Goal: Task Accomplishment & Management: Complete application form

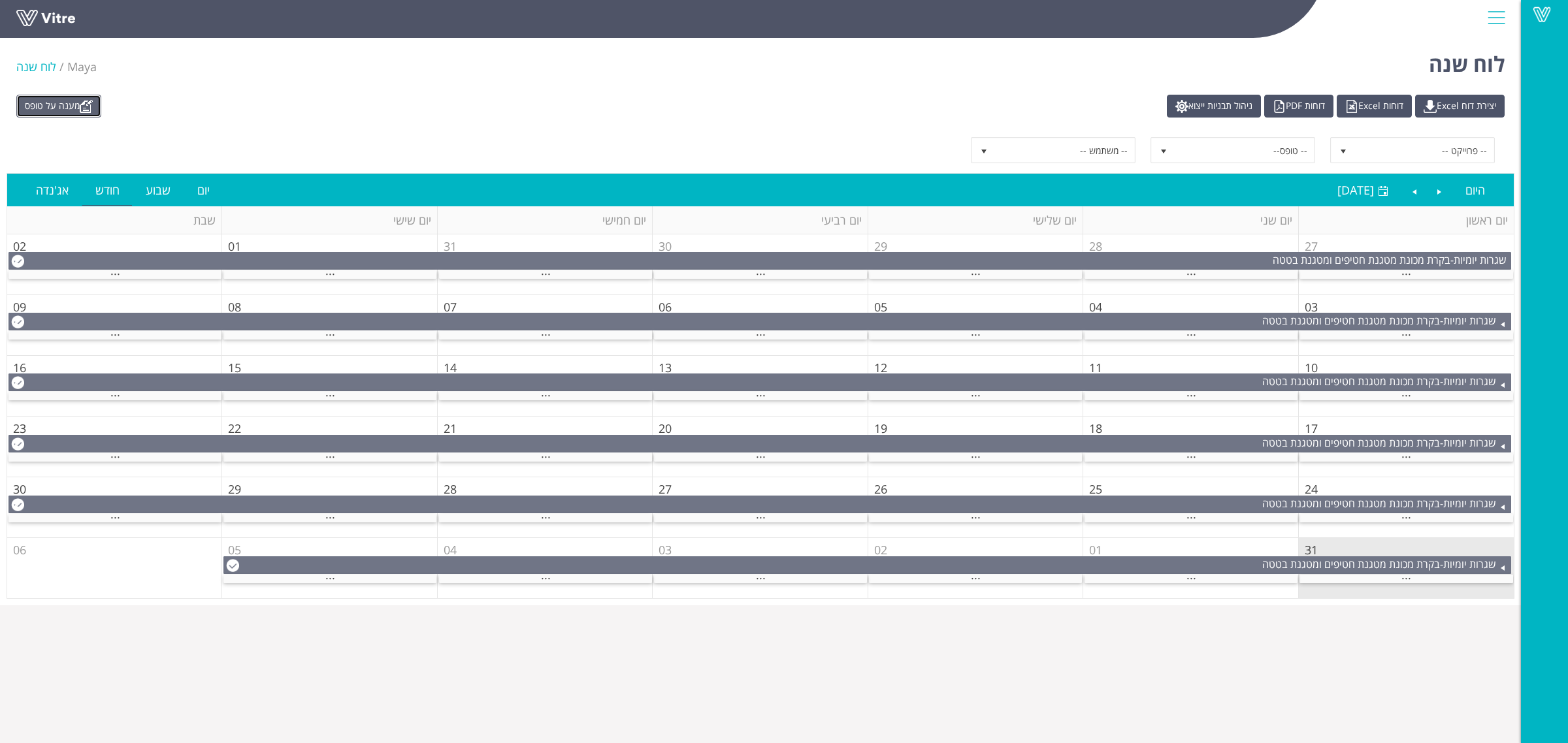
click at [64, 114] on link "מענה על טופס" at bounding box center [59, 106] width 85 height 23
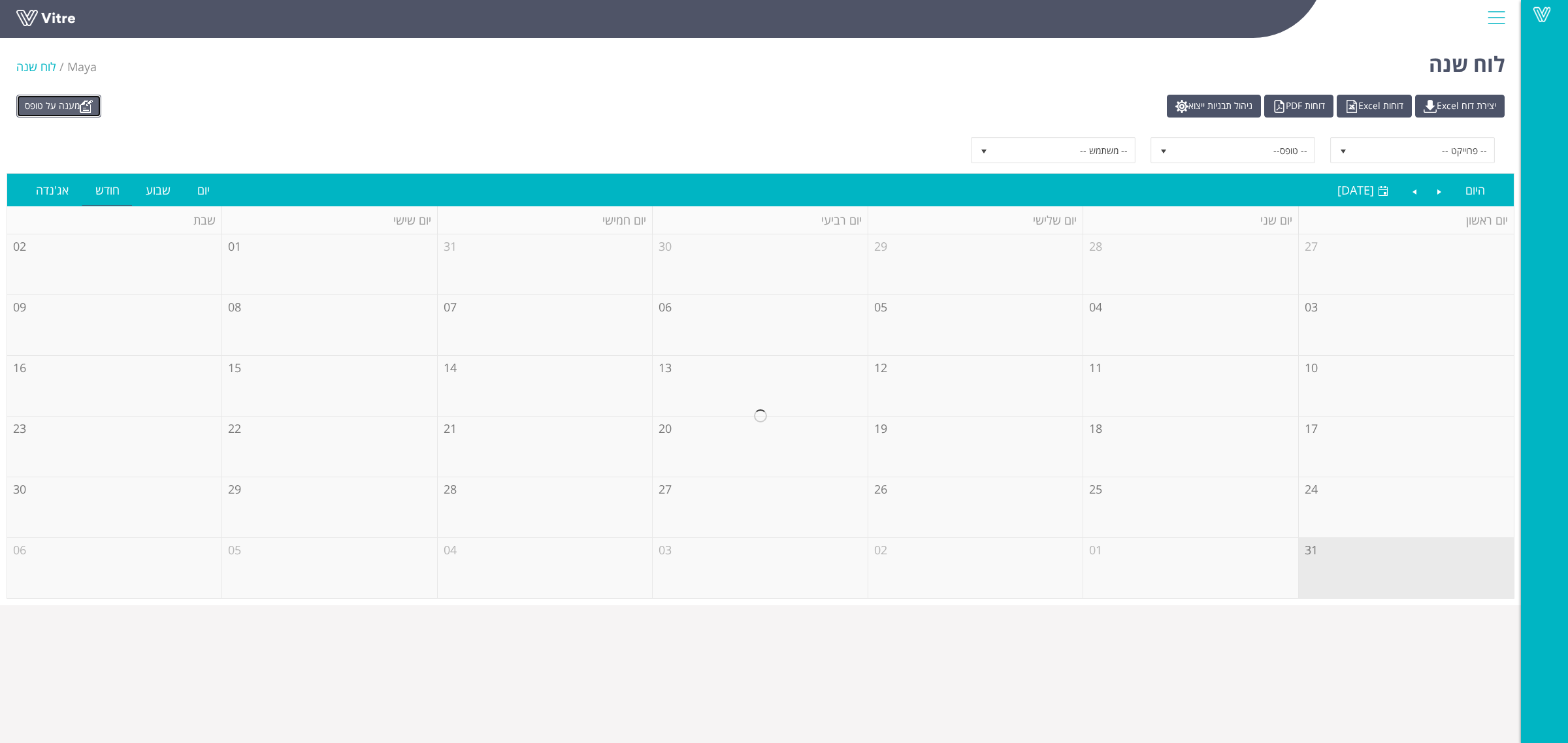
click at [49, 98] on link "מענה על טופס" at bounding box center [59, 106] width 85 height 23
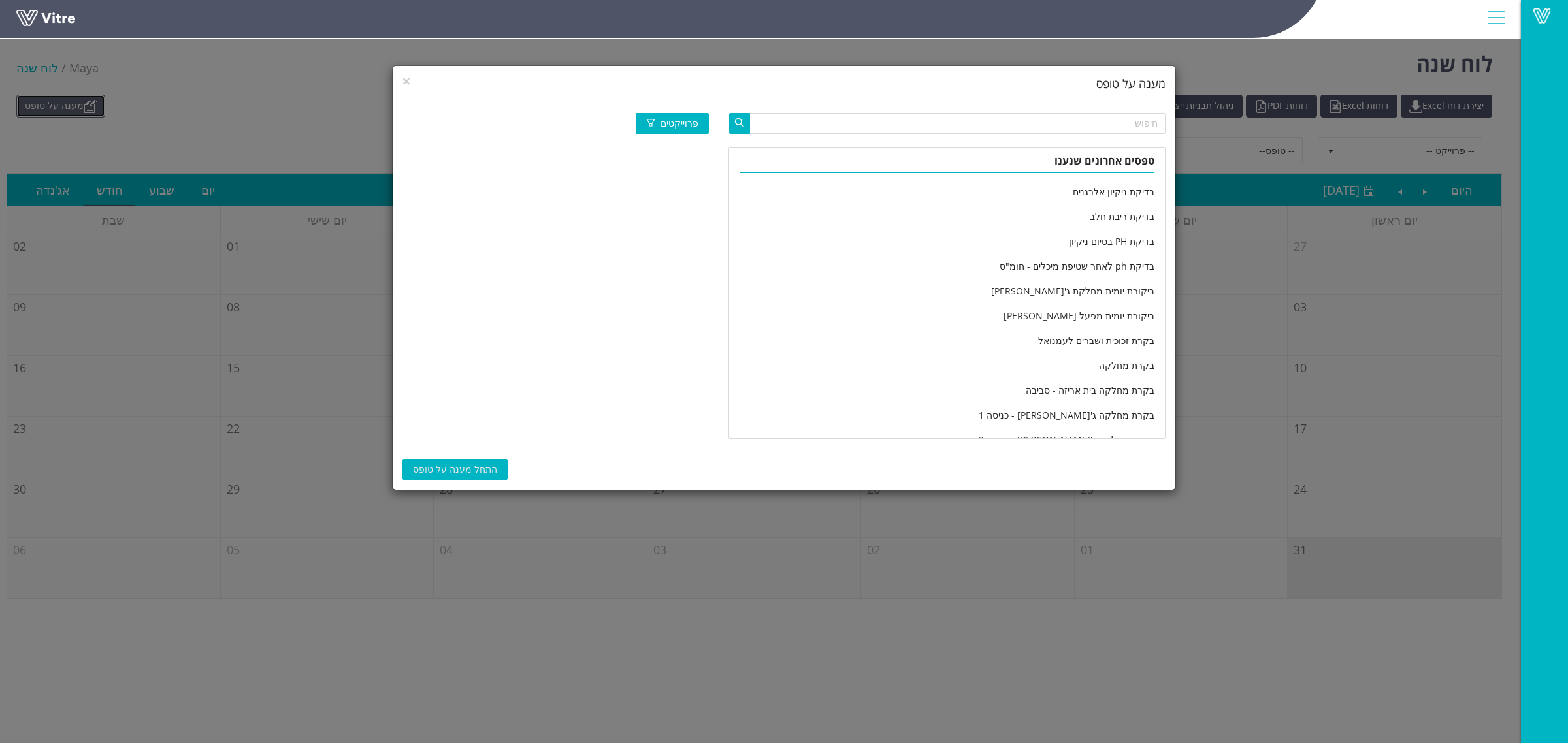
scroll to position [2174, 0]
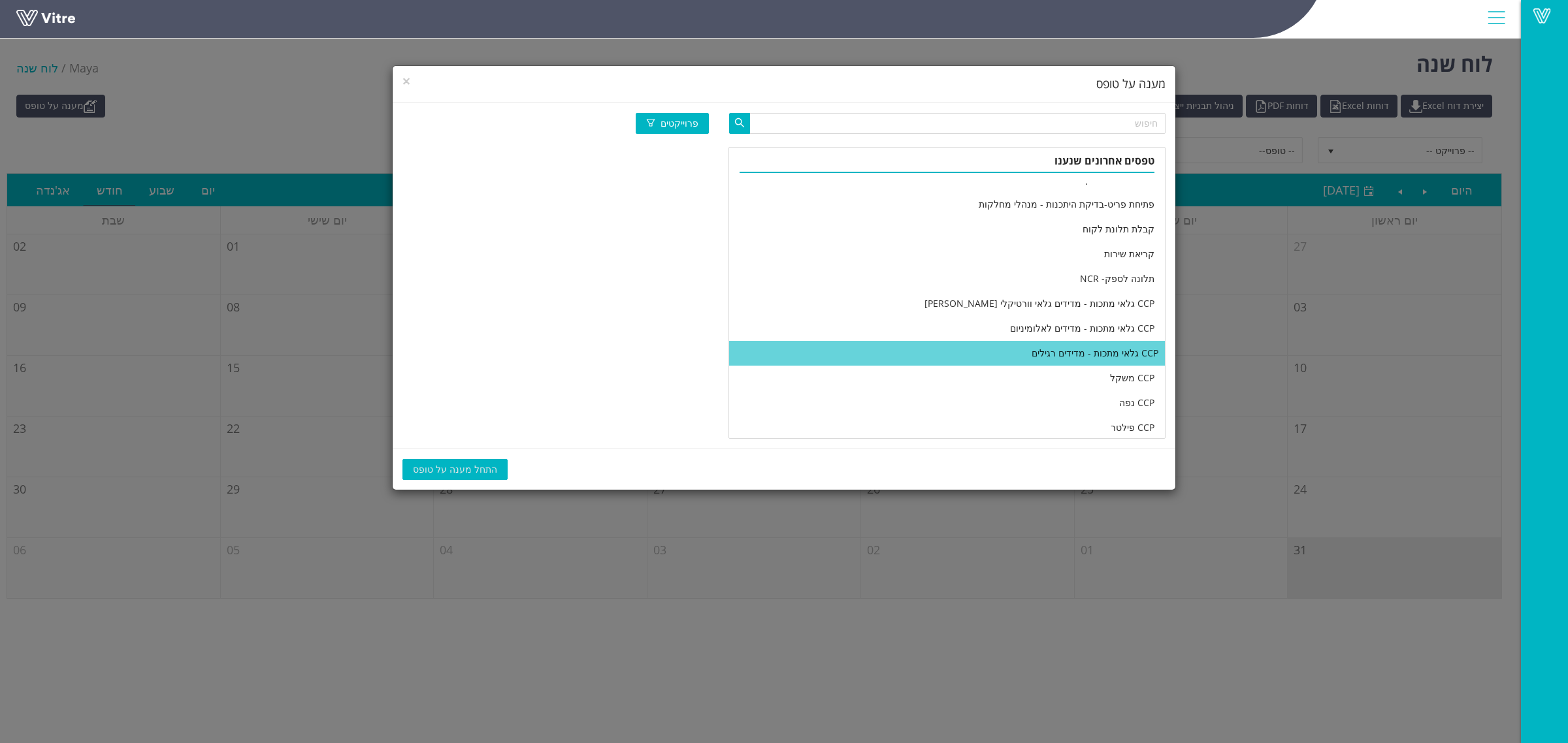
click at [978, 349] on li "CCP גלאי מתכות - מדידים רגילים" at bounding box center [946, 353] width 435 height 25
click at [445, 470] on span "התחל מענה על טופס" at bounding box center [455, 469] width 84 height 14
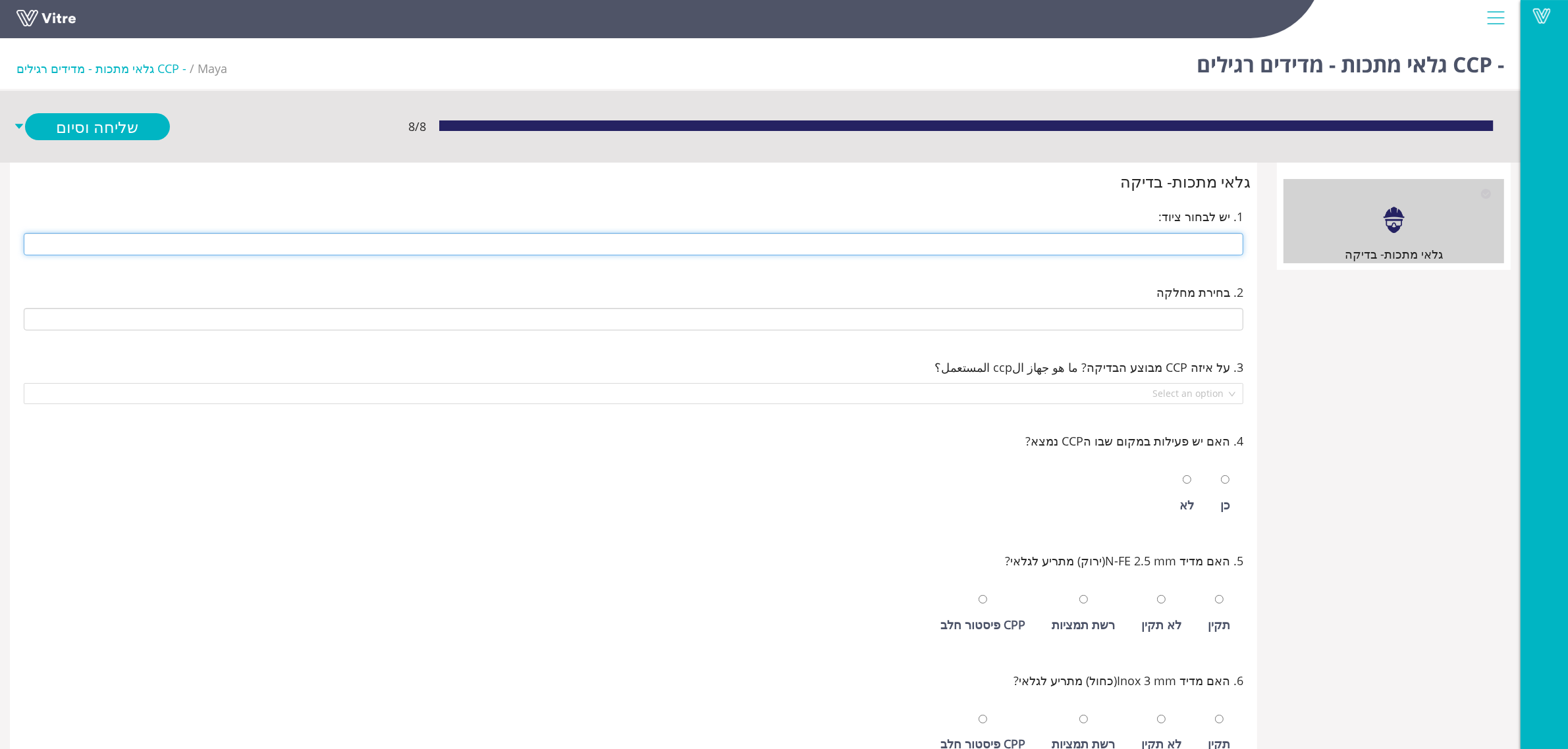
click at [1061, 249] on input "text" at bounding box center [633, 243] width 1220 height 22
type input "242 14 ראש - גלוטן"
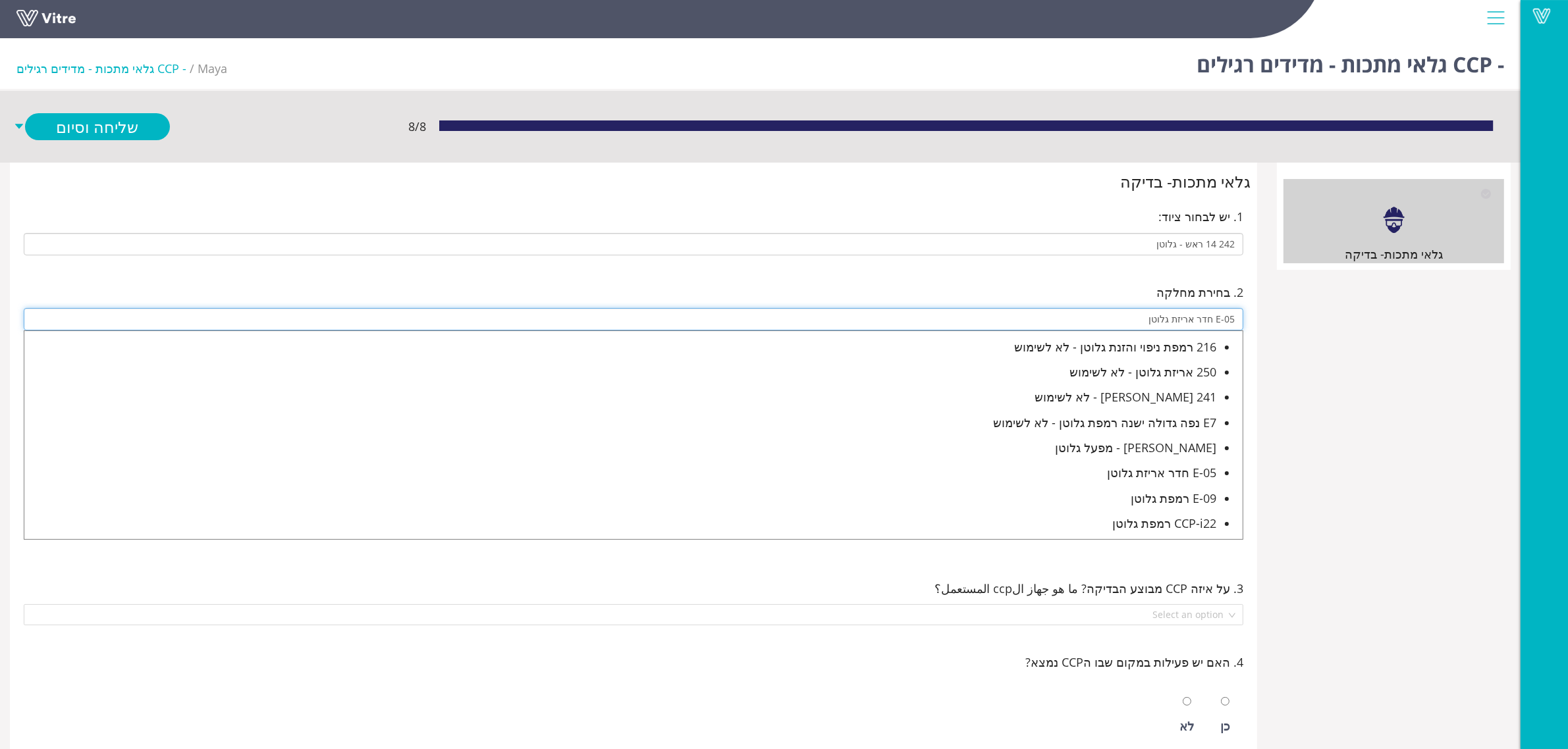
type input "E-05 חדר אריזת גלוטן"
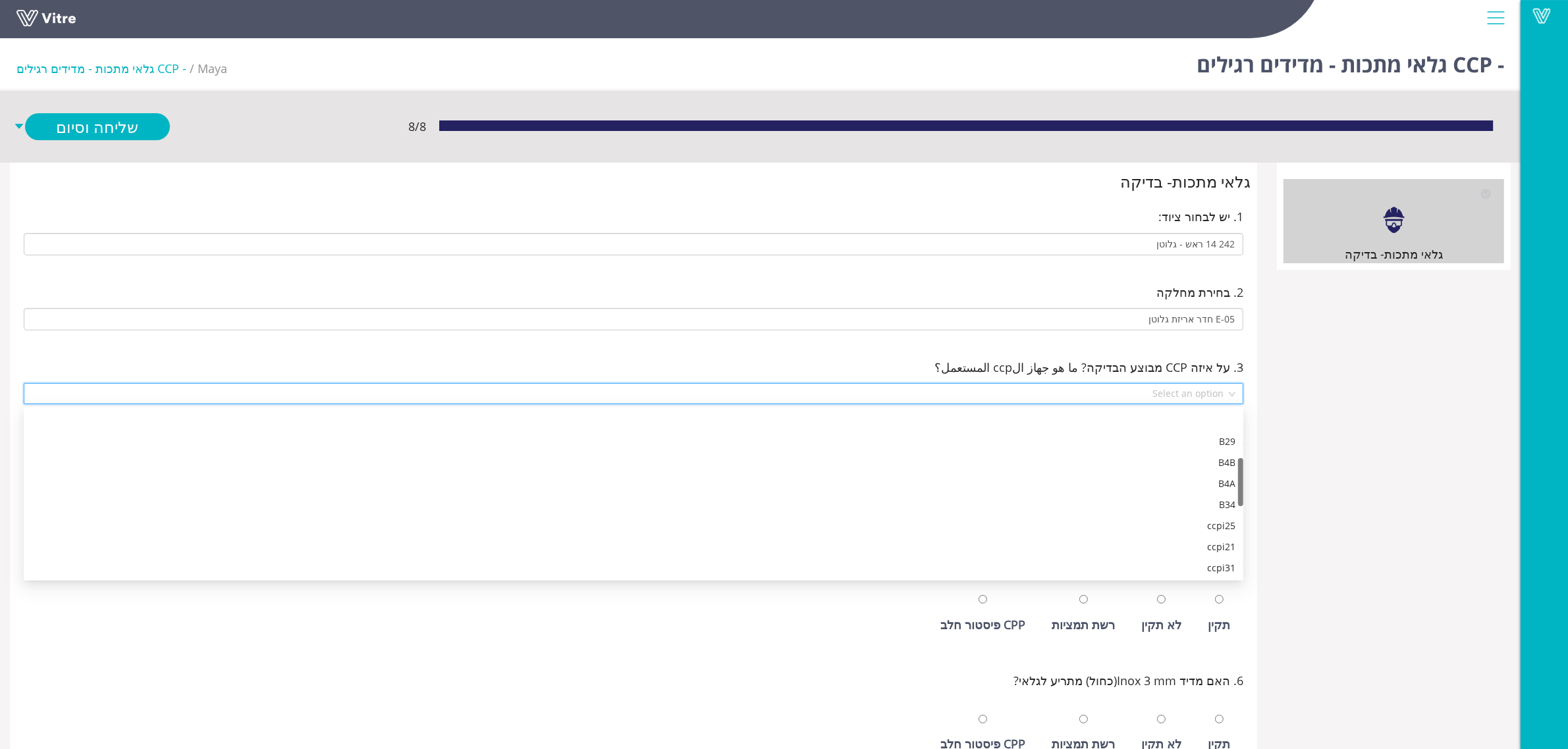
scroll to position [168, 0]
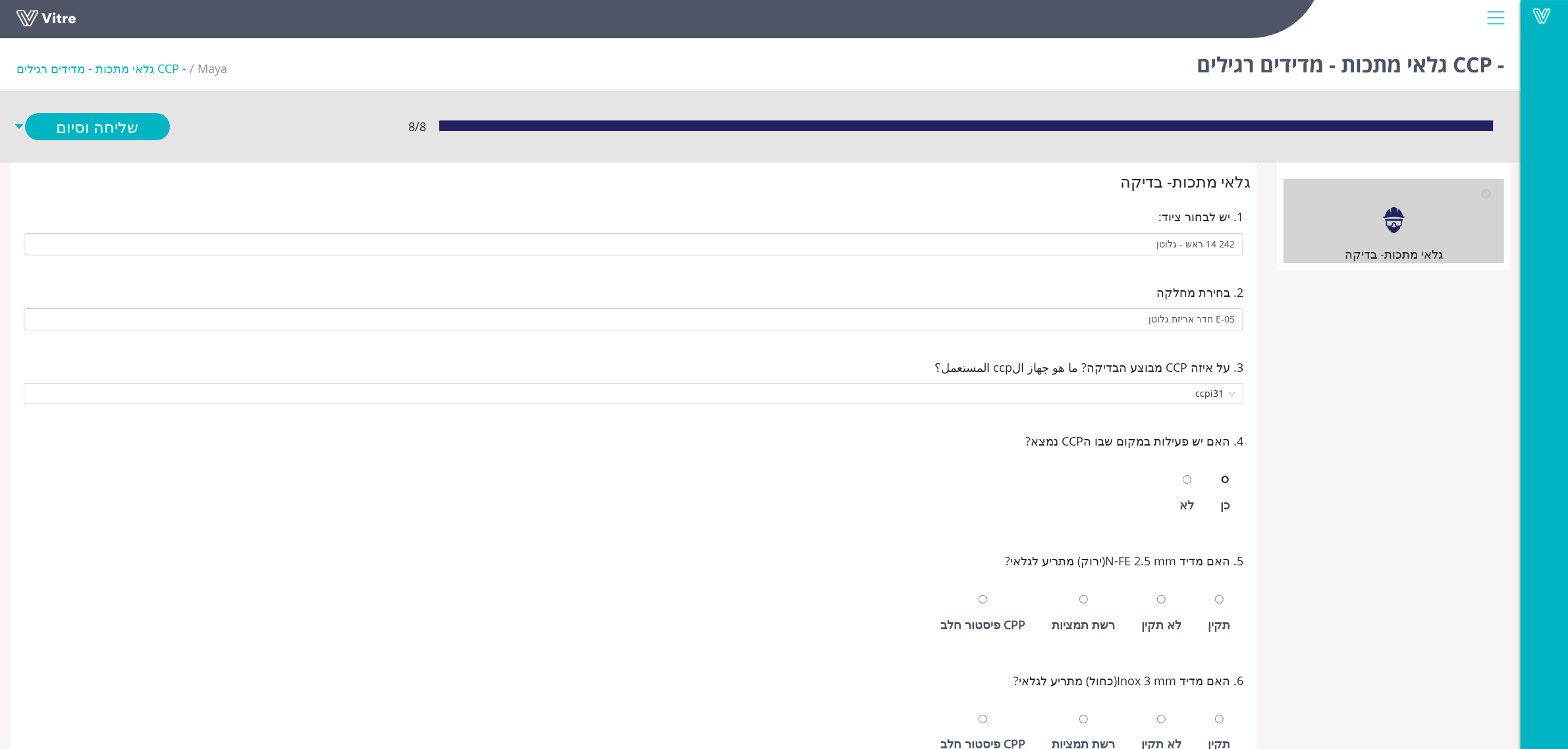
click at [1221, 475] on input "radio" at bounding box center [1224, 479] width 9 height 9
radio input "true"
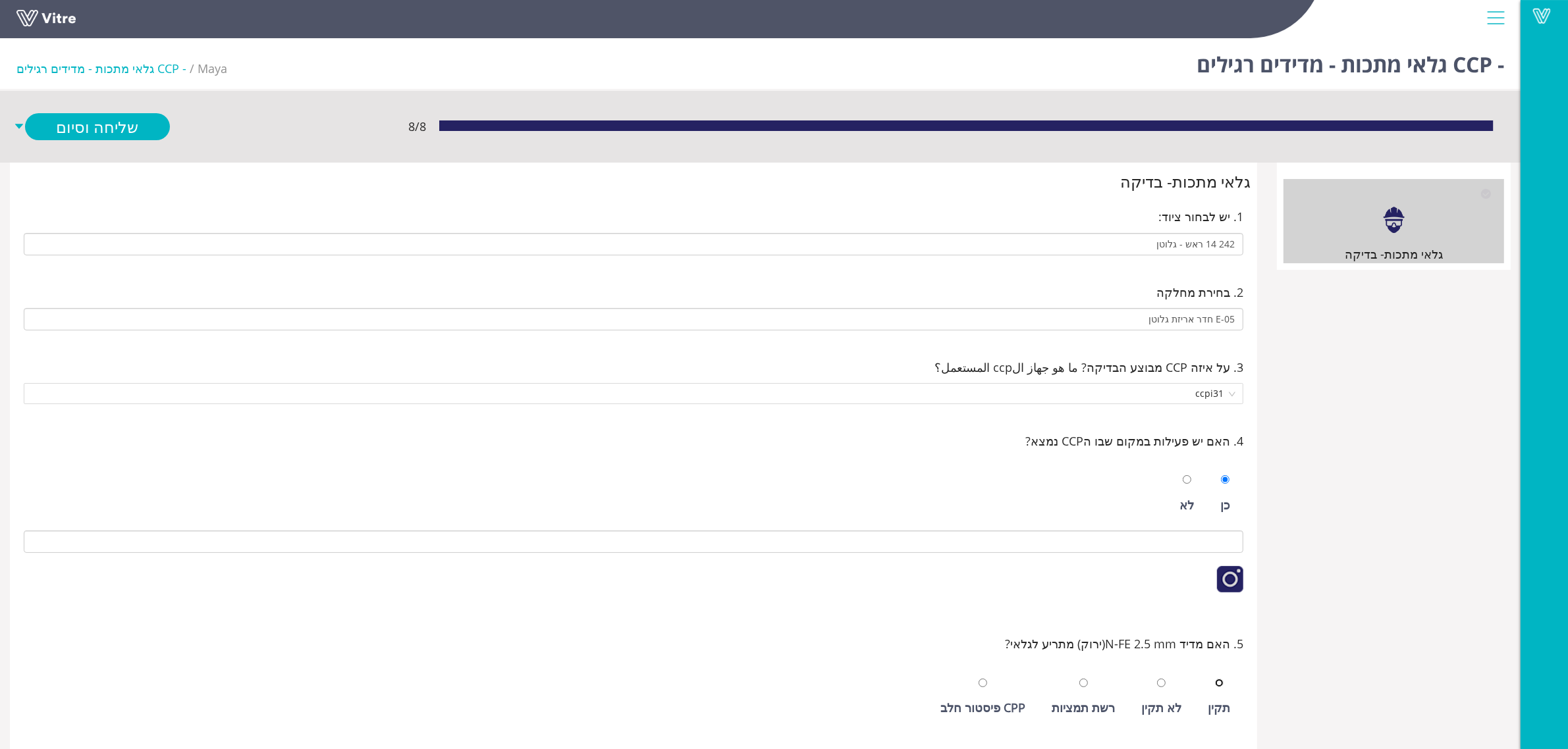
click at [1215, 678] on input "radio" at bounding box center [1219, 682] width 9 height 9
radio input "true"
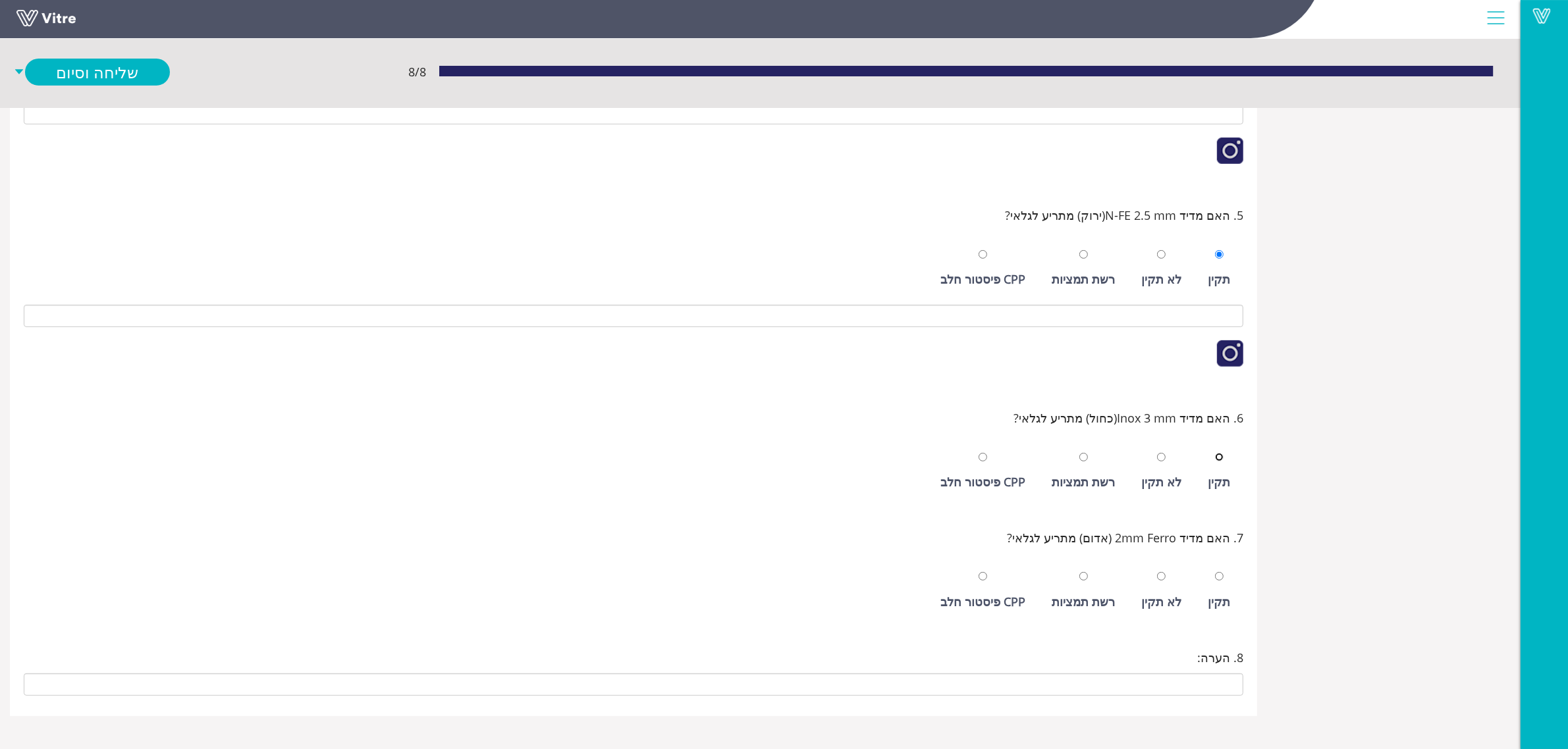
scroll to position [432, 0]
click at [1210, 459] on div "תקין" at bounding box center [1219, 471] width 36 height 60
radio input "true"
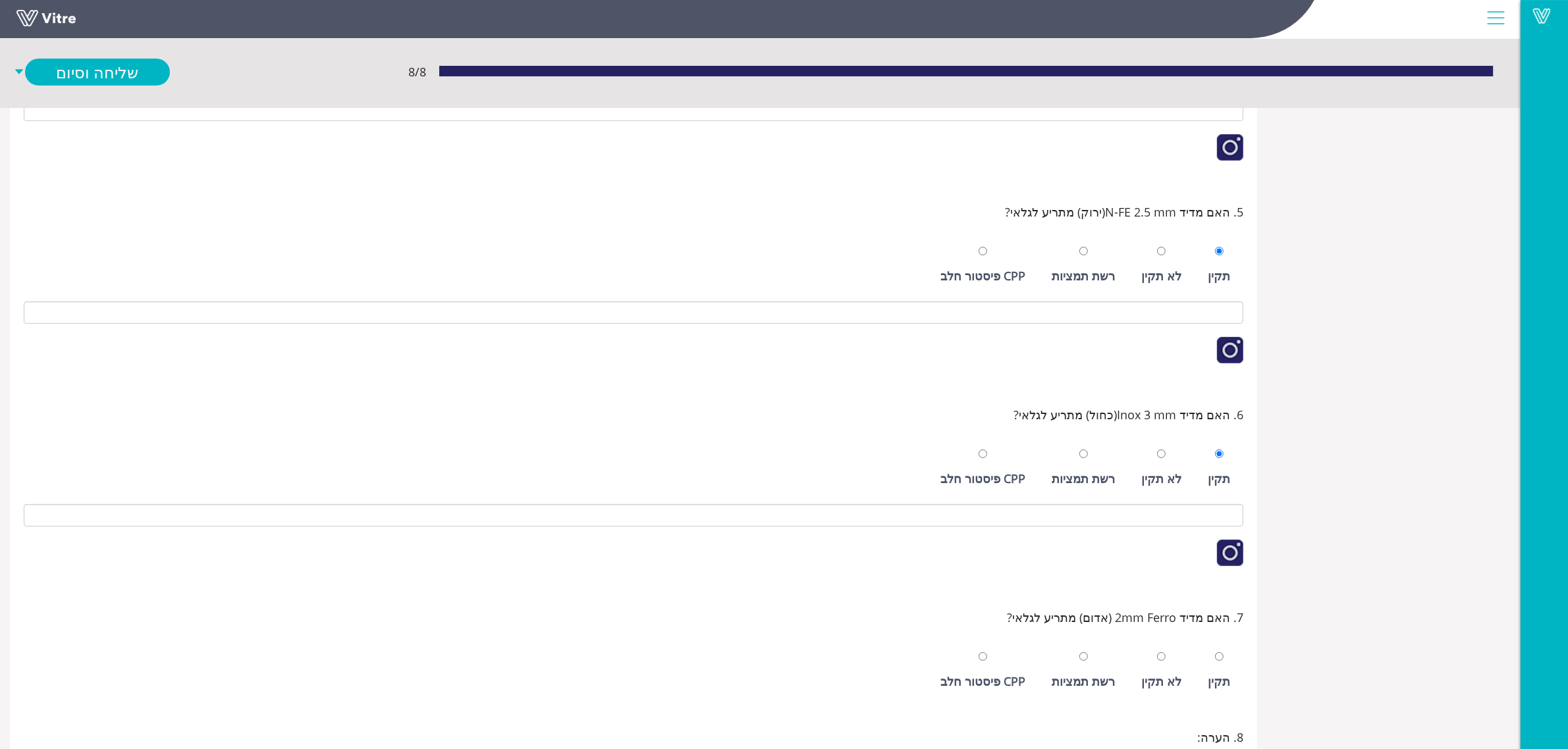
click at [1223, 681] on div "תקין" at bounding box center [1219, 681] width 22 height 18
radio input "true"
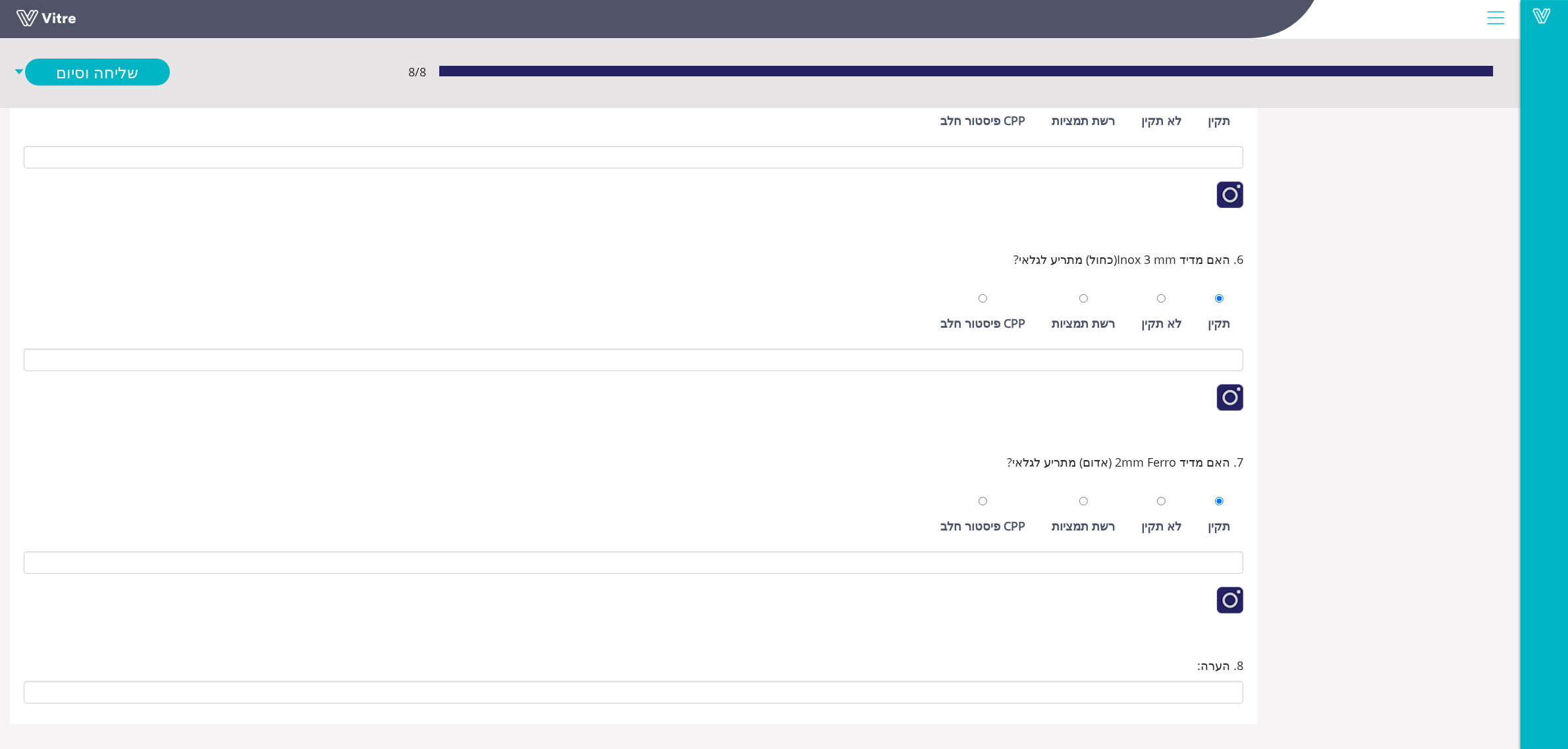
scroll to position [599, 0]
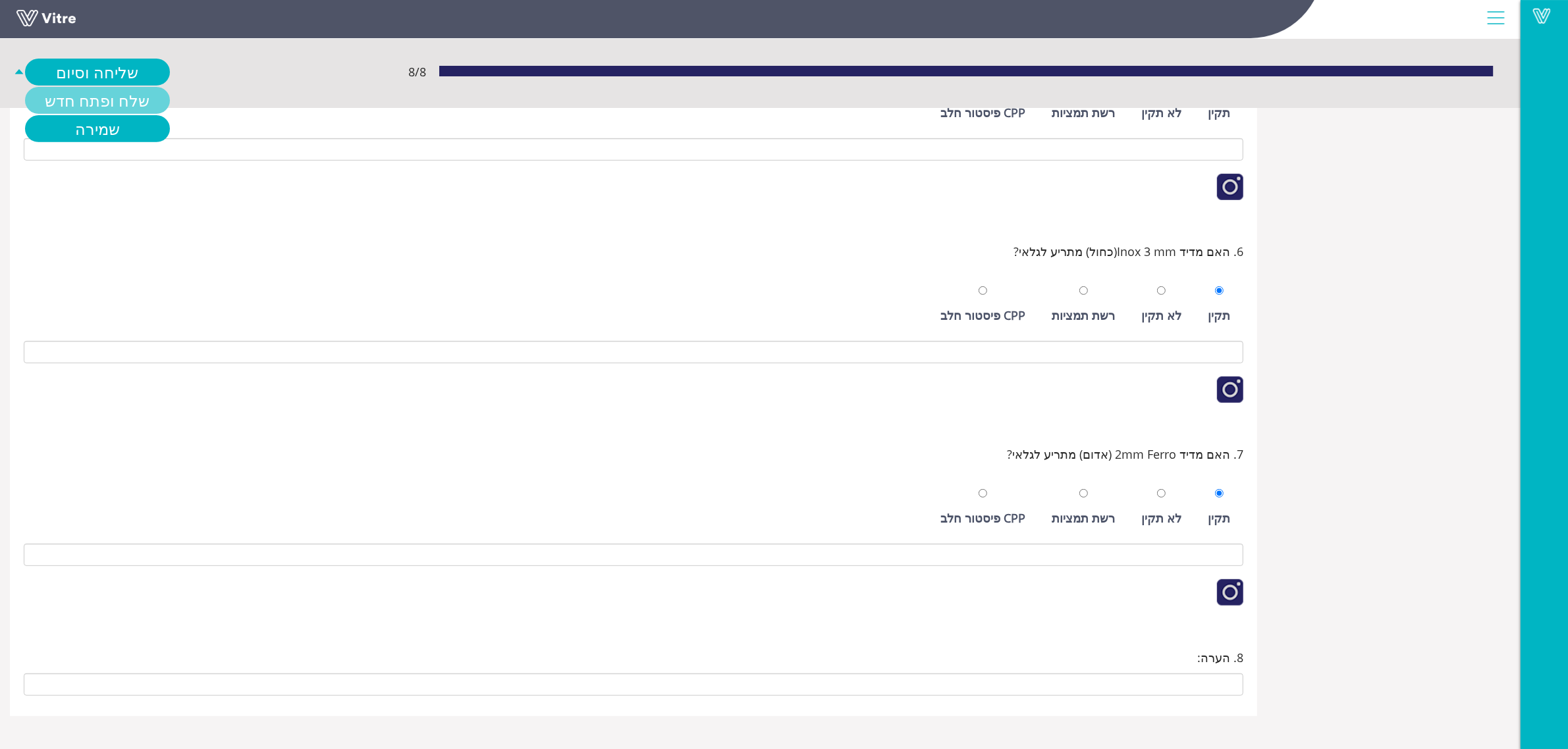
click at [102, 94] on link "שלח ופתח חדש" at bounding box center [97, 100] width 145 height 27
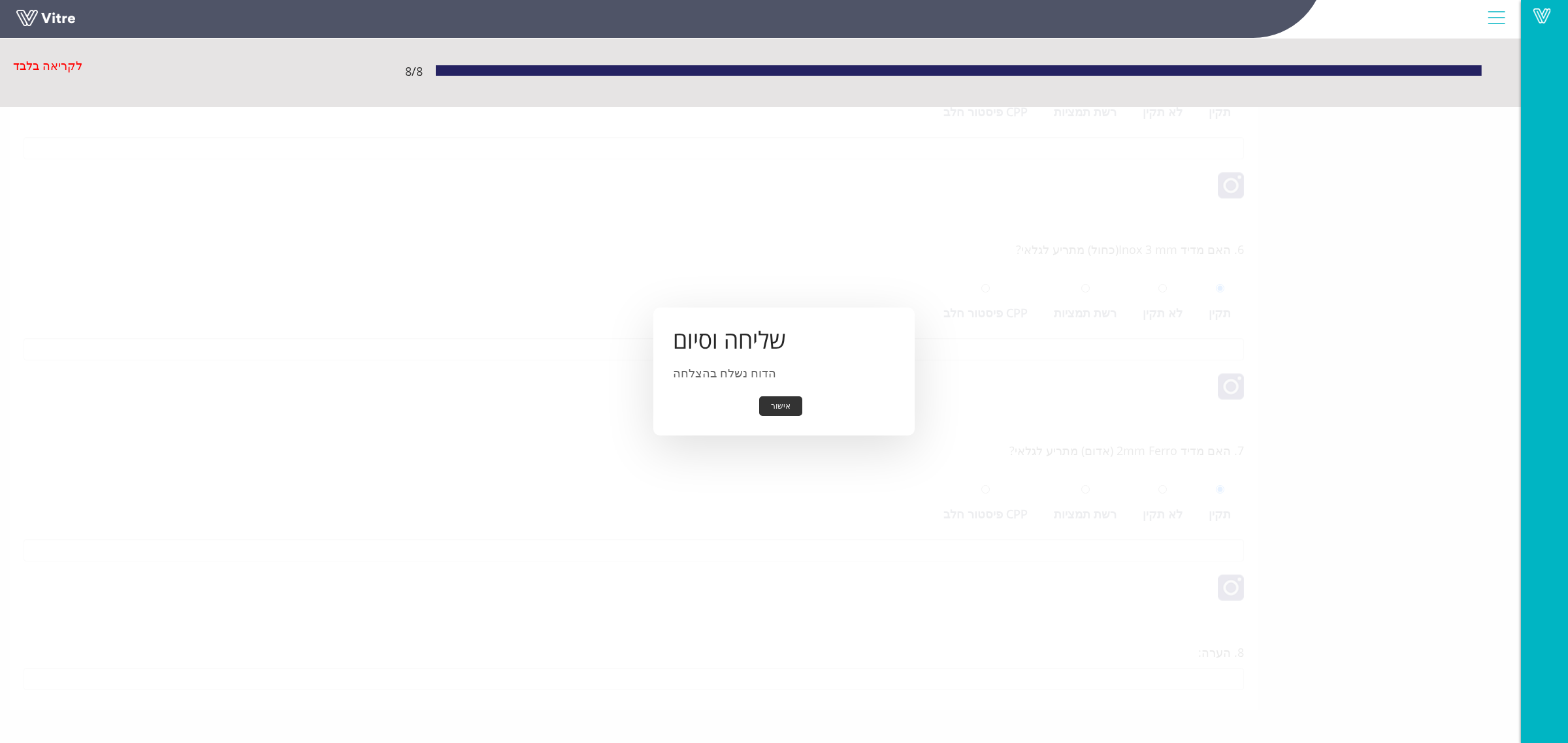
click at [785, 406] on button "אישור" at bounding box center [780, 406] width 43 height 20
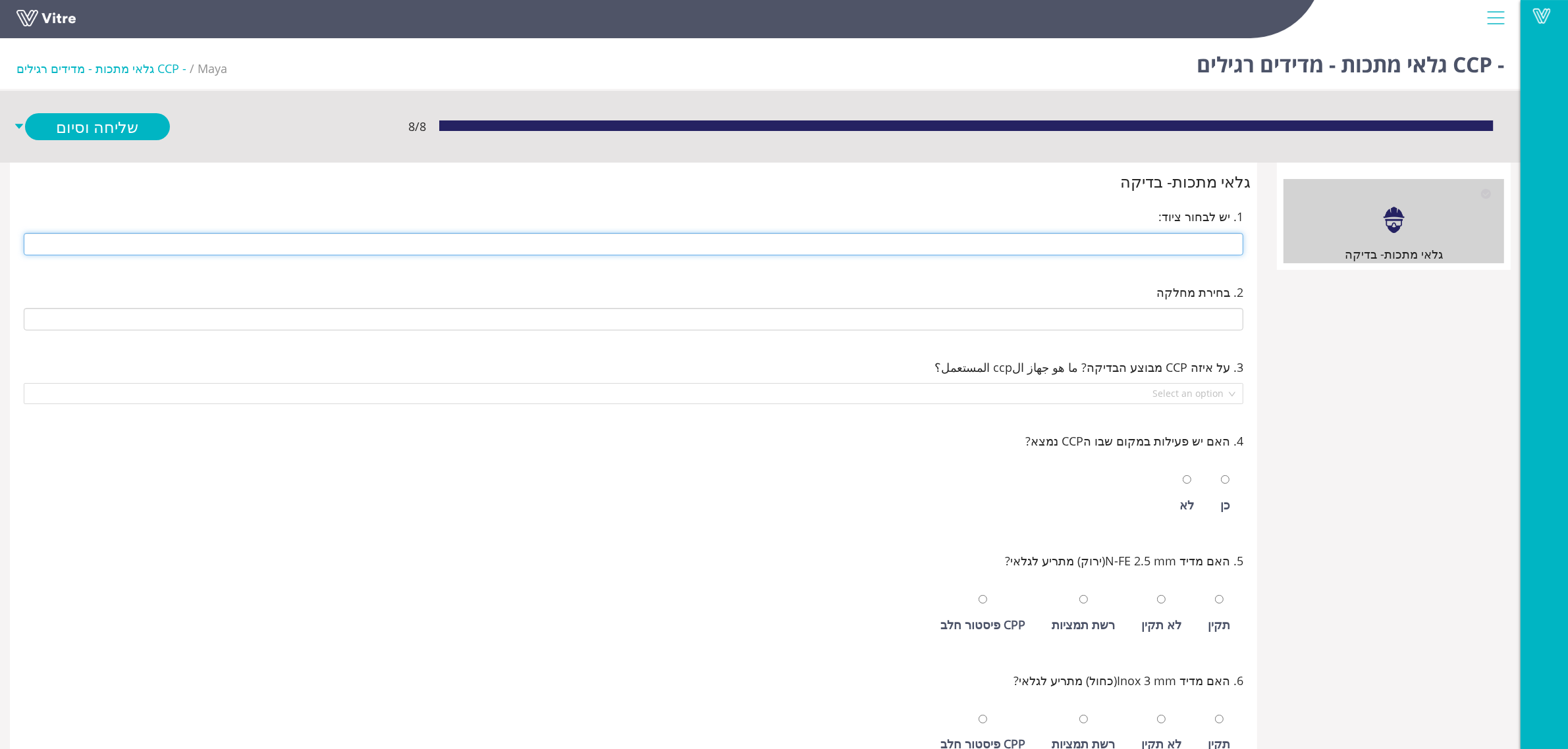
click at [1189, 243] on input "text" at bounding box center [633, 243] width 1220 height 22
type input "246 1/2 קילו סלקטד"
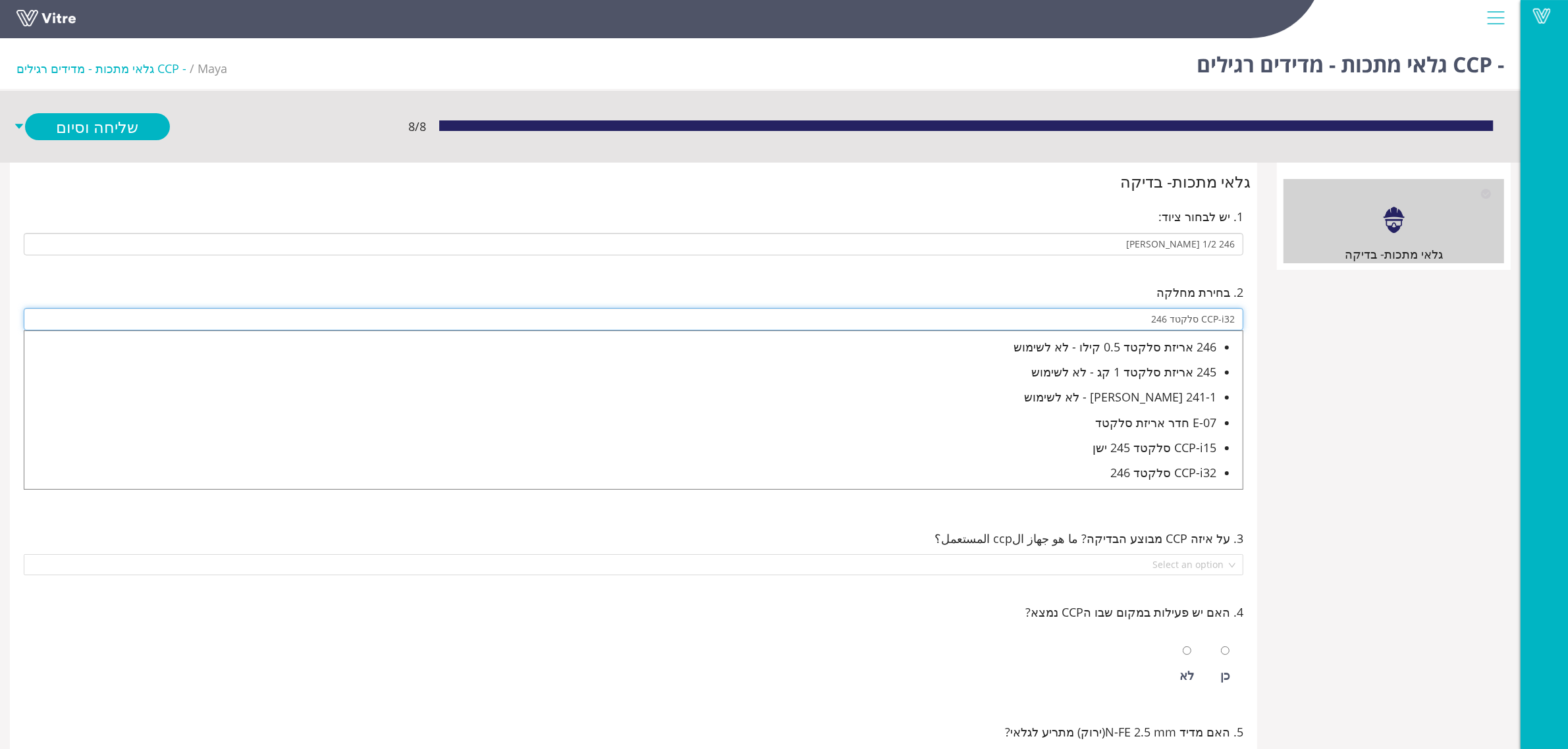
type input "CCP-i32 סלקטד 246"
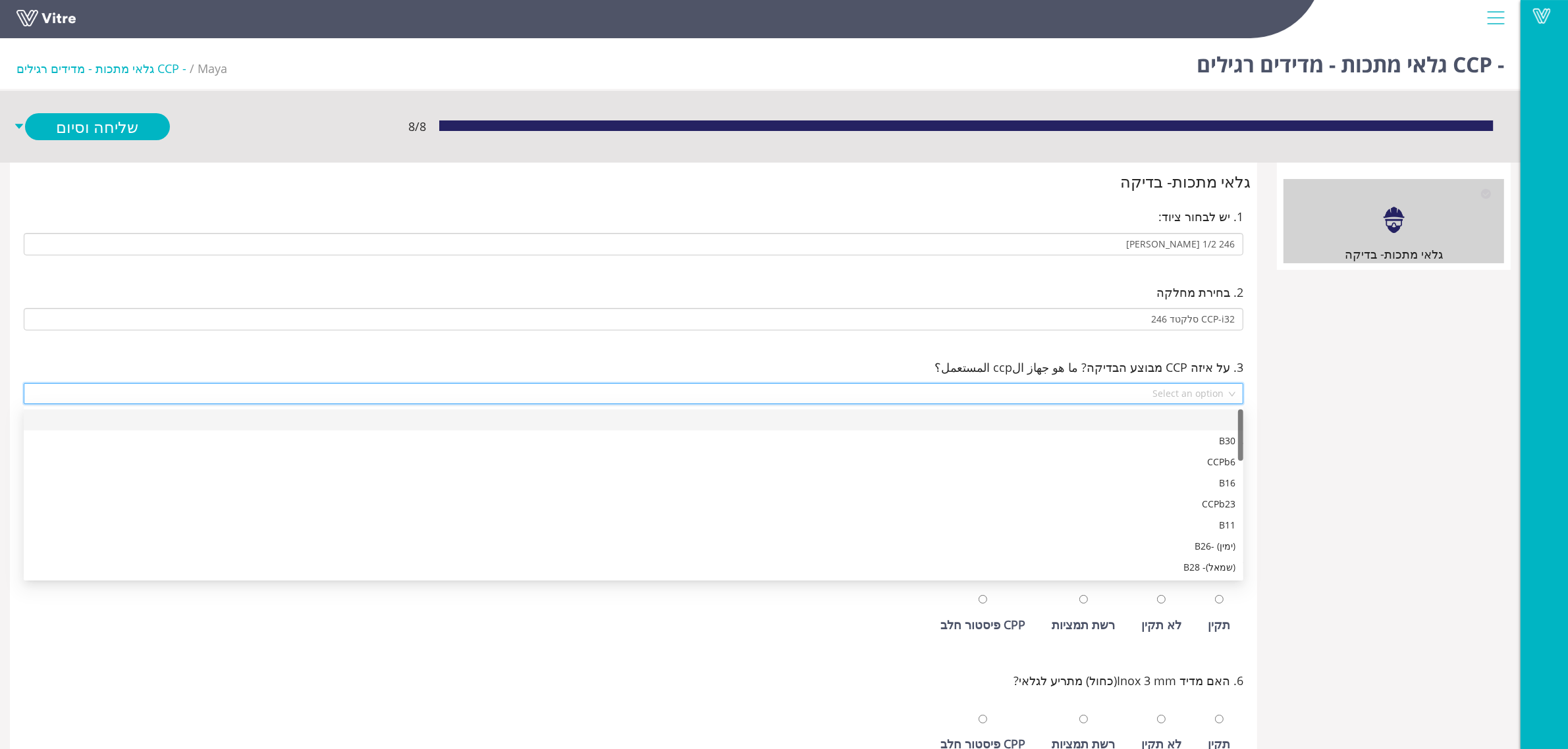
scroll to position [442, 0]
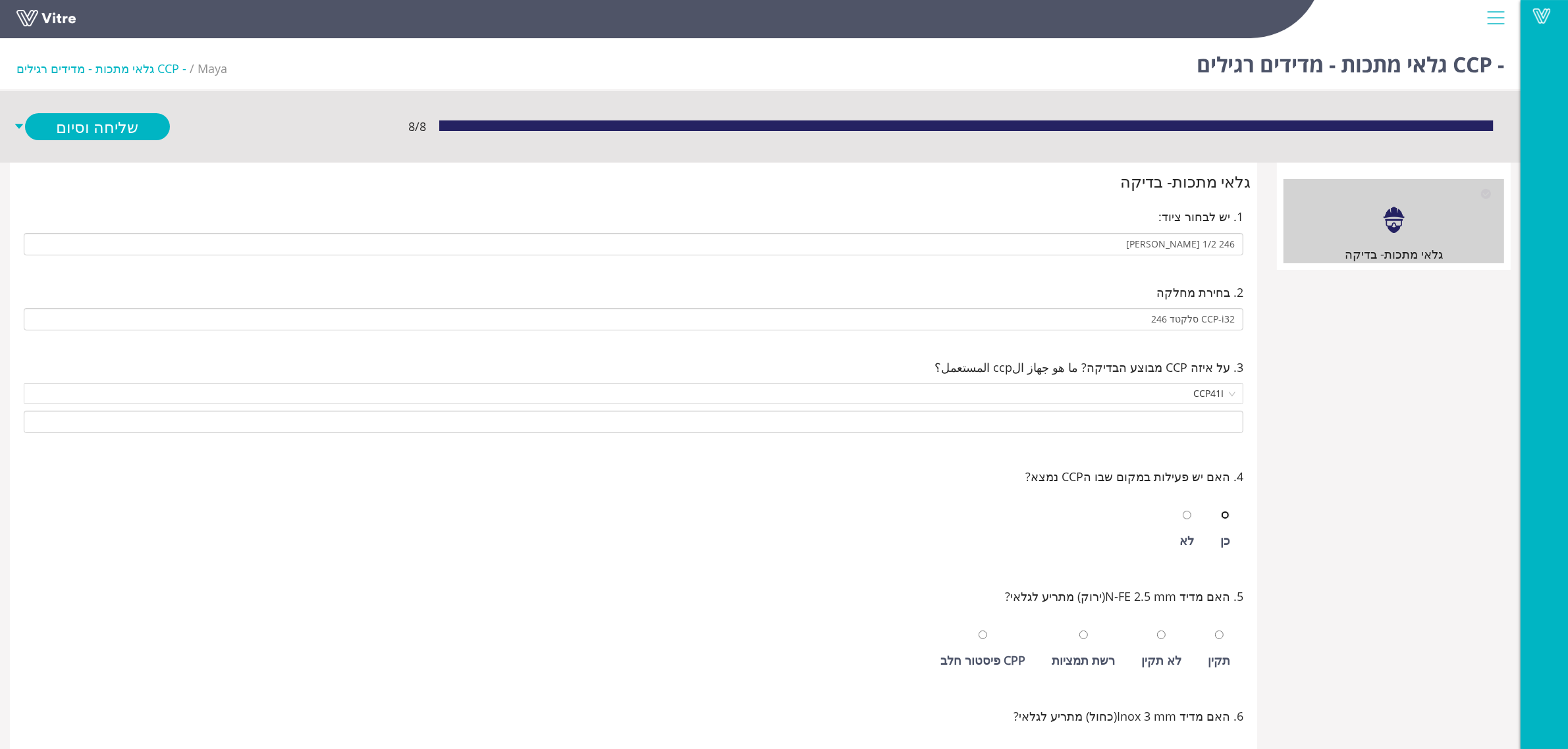
click at [1221, 511] on input "radio" at bounding box center [1224, 515] width 9 height 9
radio input "true"
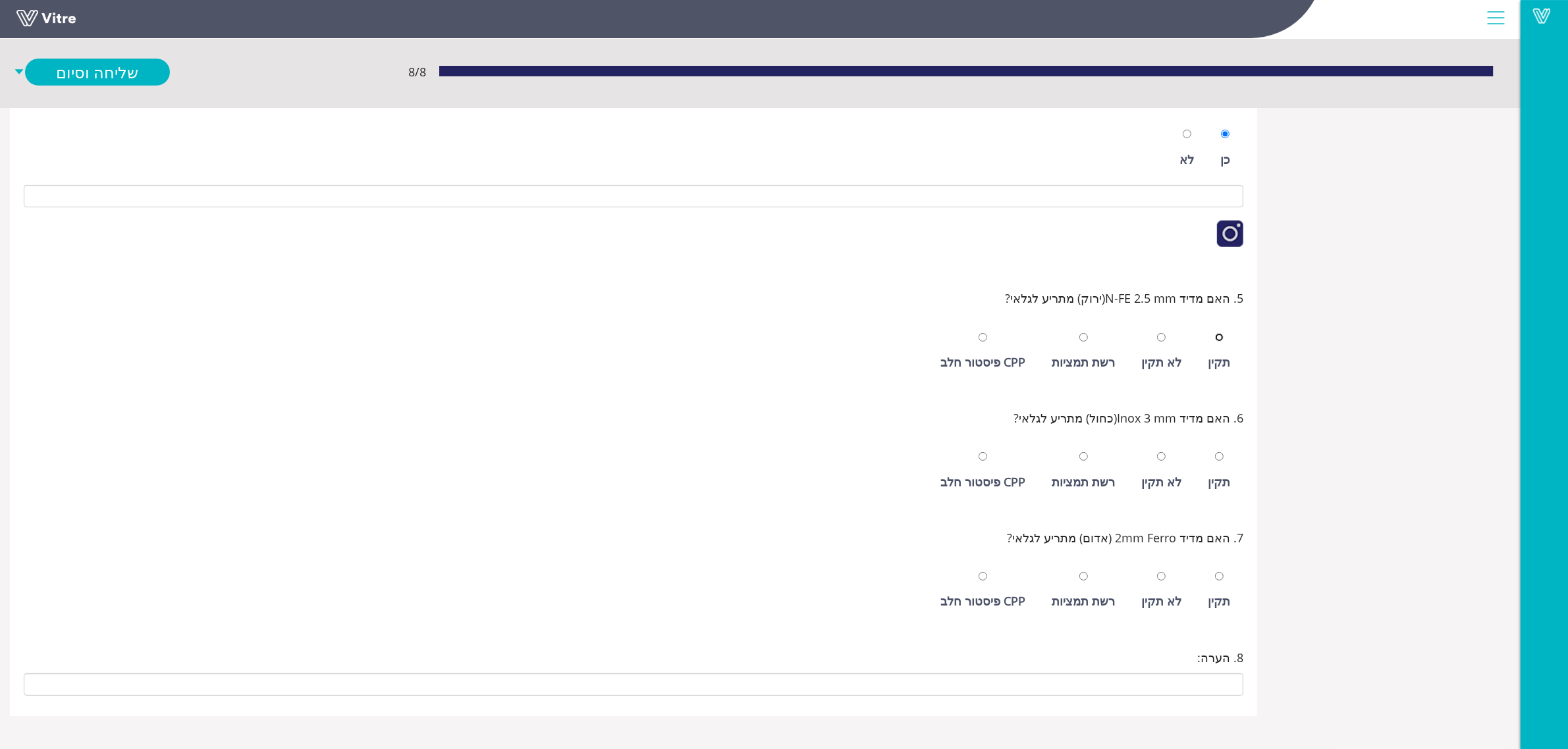
click at [1215, 333] on input "radio" at bounding box center [1219, 337] width 9 height 9
radio input "true"
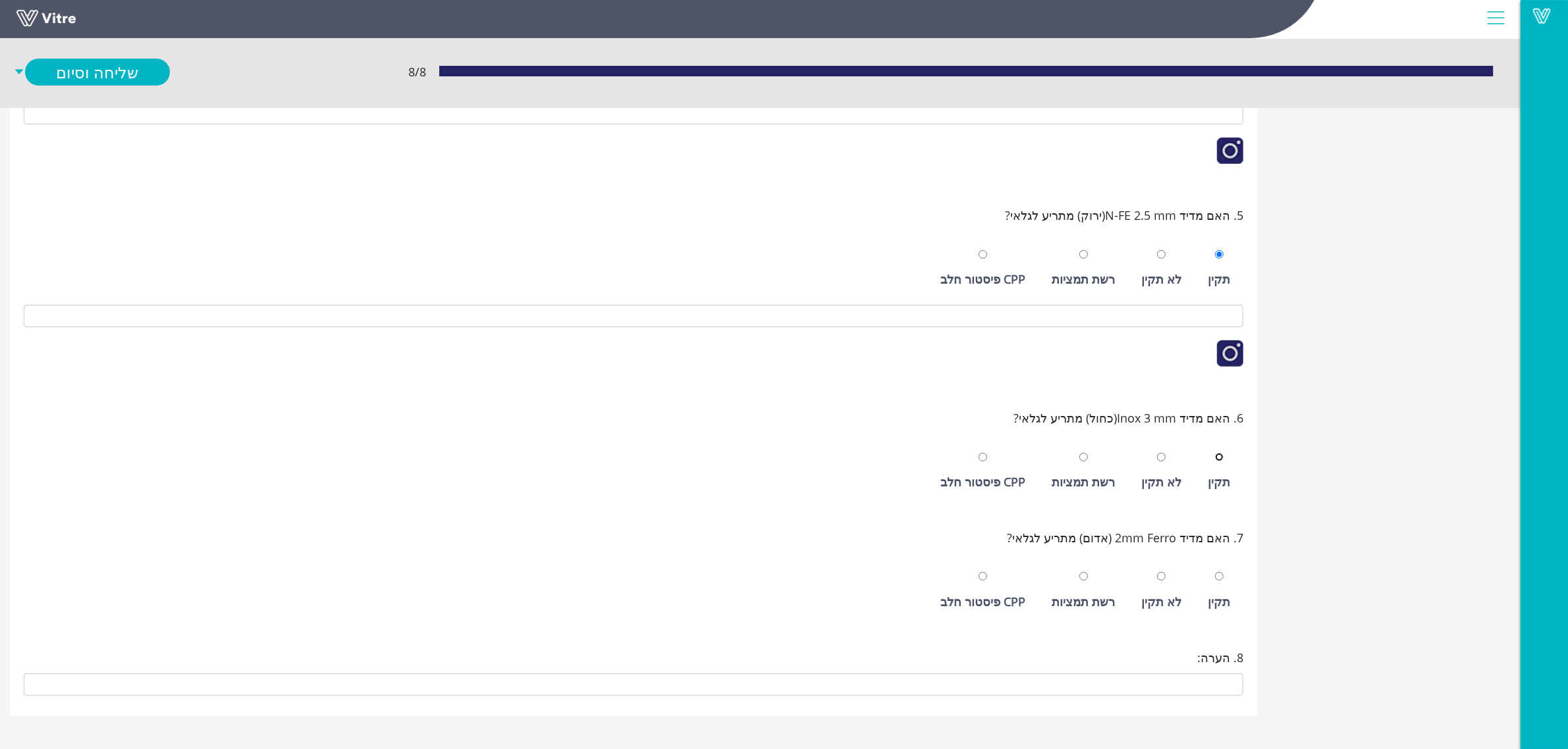
click at [1215, 452] on input "radio" at bounding box center [1219, 456] width 9 height 9
radio input "true"
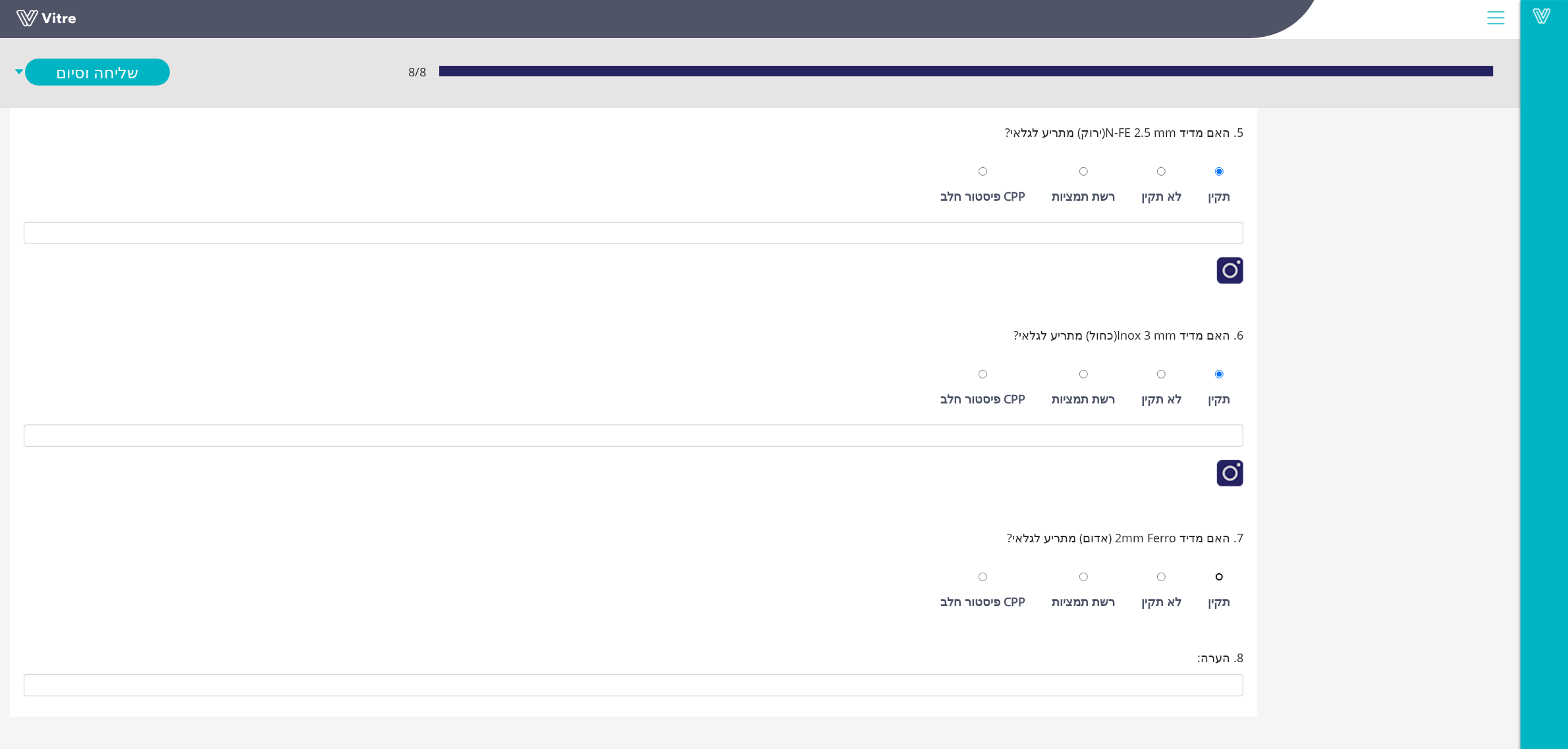
scroll to position [551, 0]
click at [1215, 572] on input "radio" at bounding box center [1219, 576] width 9 height 9
radio input "true"
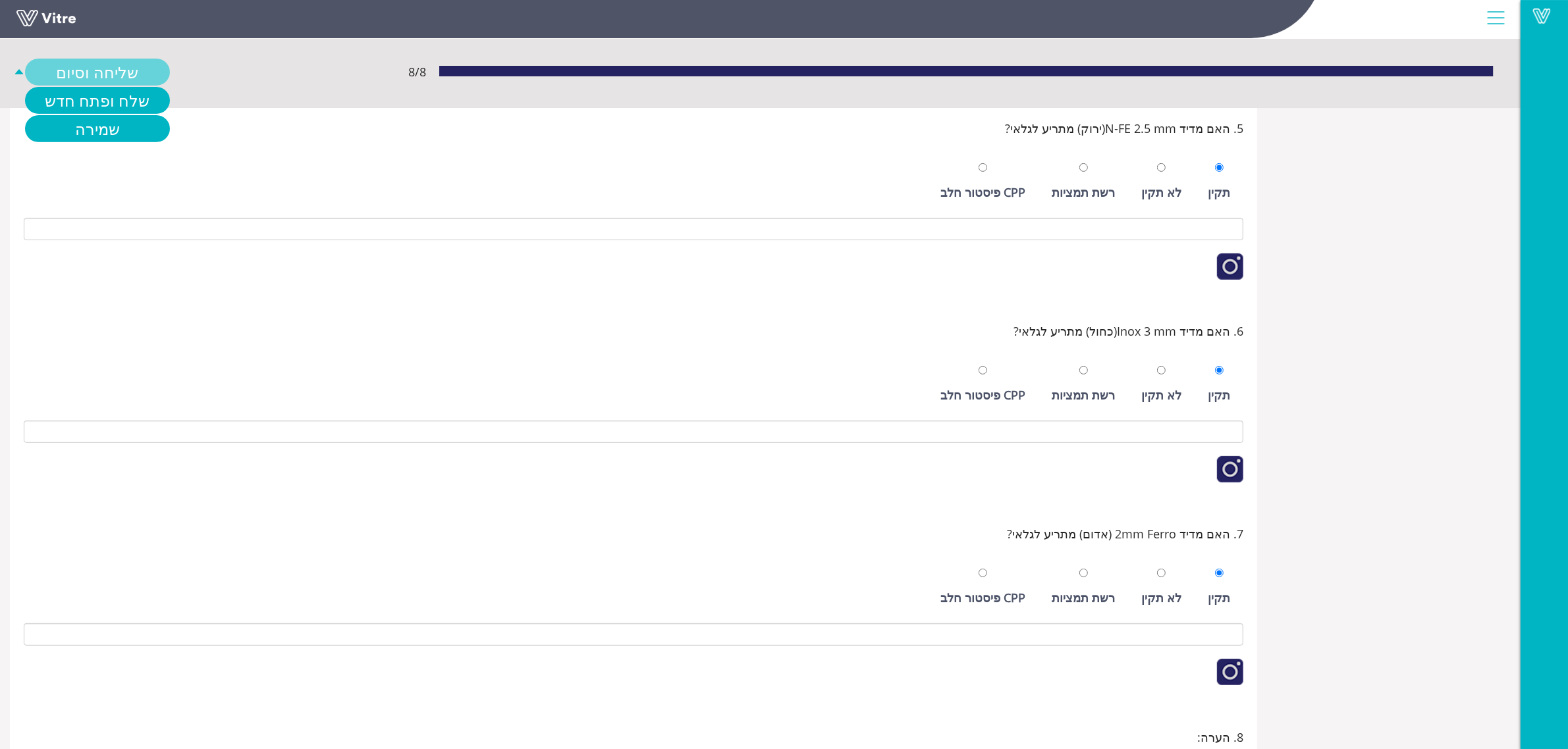
click at [127, 70] on link "שליחה וסיום" at bounding box center [97, 72] width 145 height 27
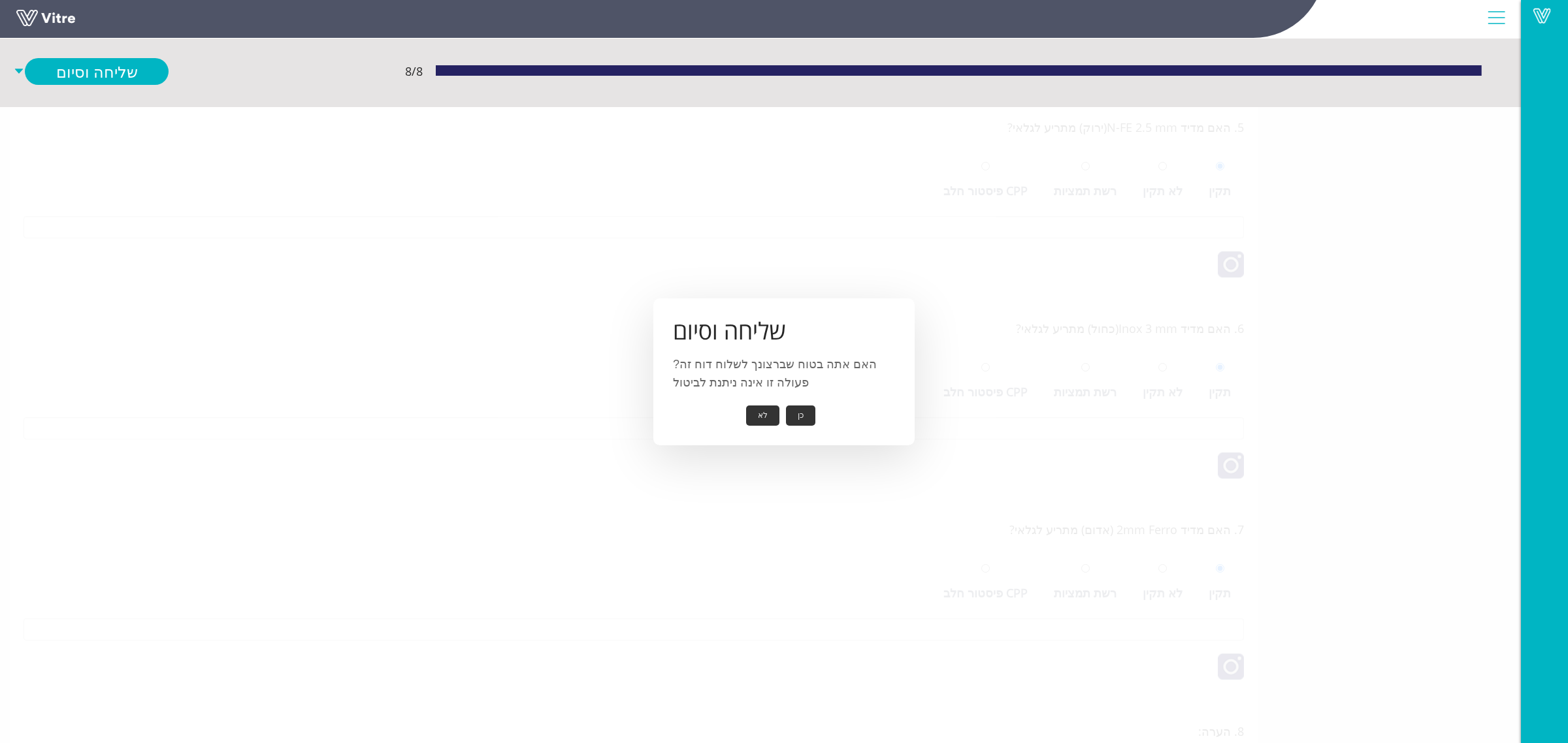
click at [789, 413] on button "כן" at bounding box center [800, 415] width 29 height 20
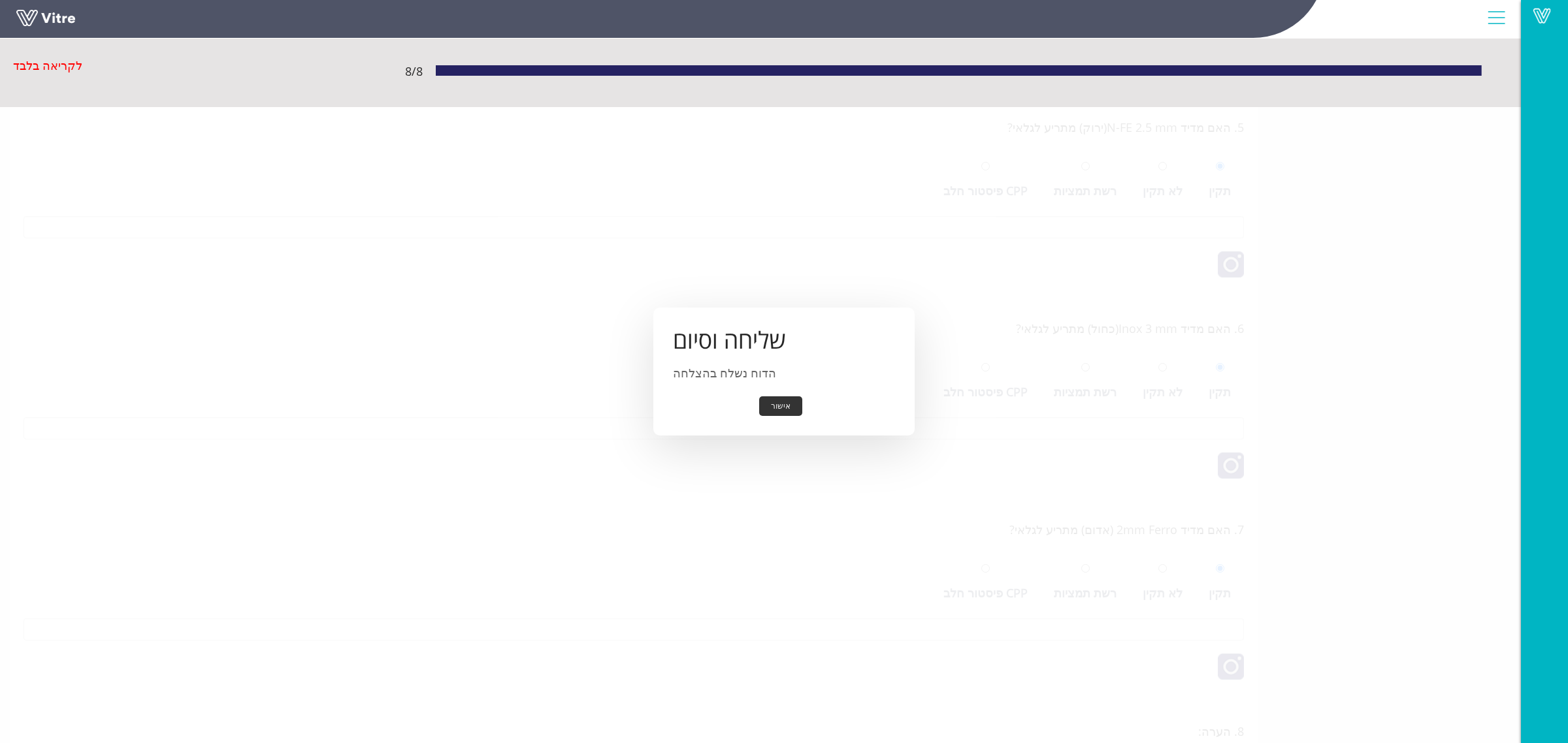
click at [771, 408] on button "אישור" at bounding box center [780, 406] width 43 height 20
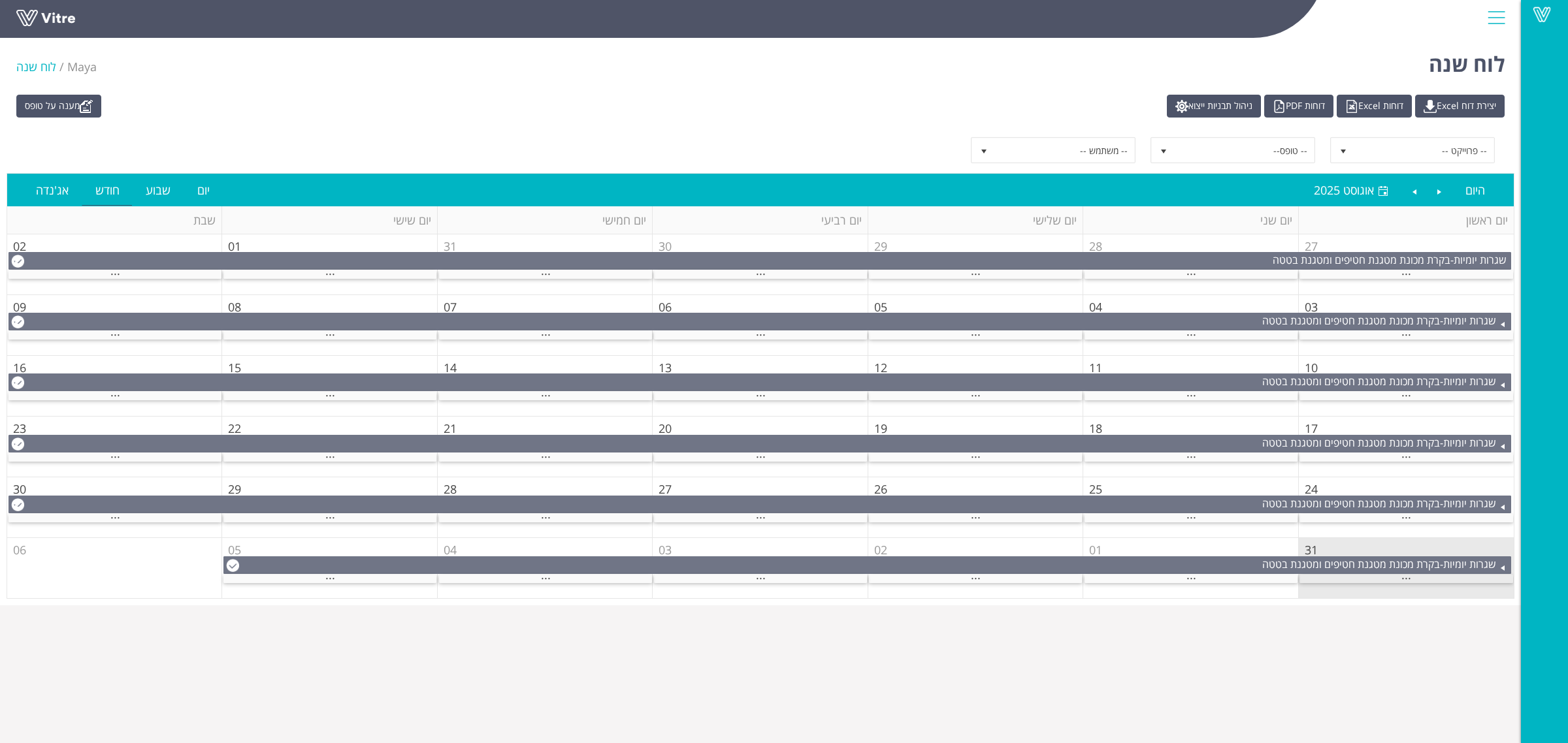
click at [1330, 576] on div "..." at bounding box center [1406, 578] width 213 height 9
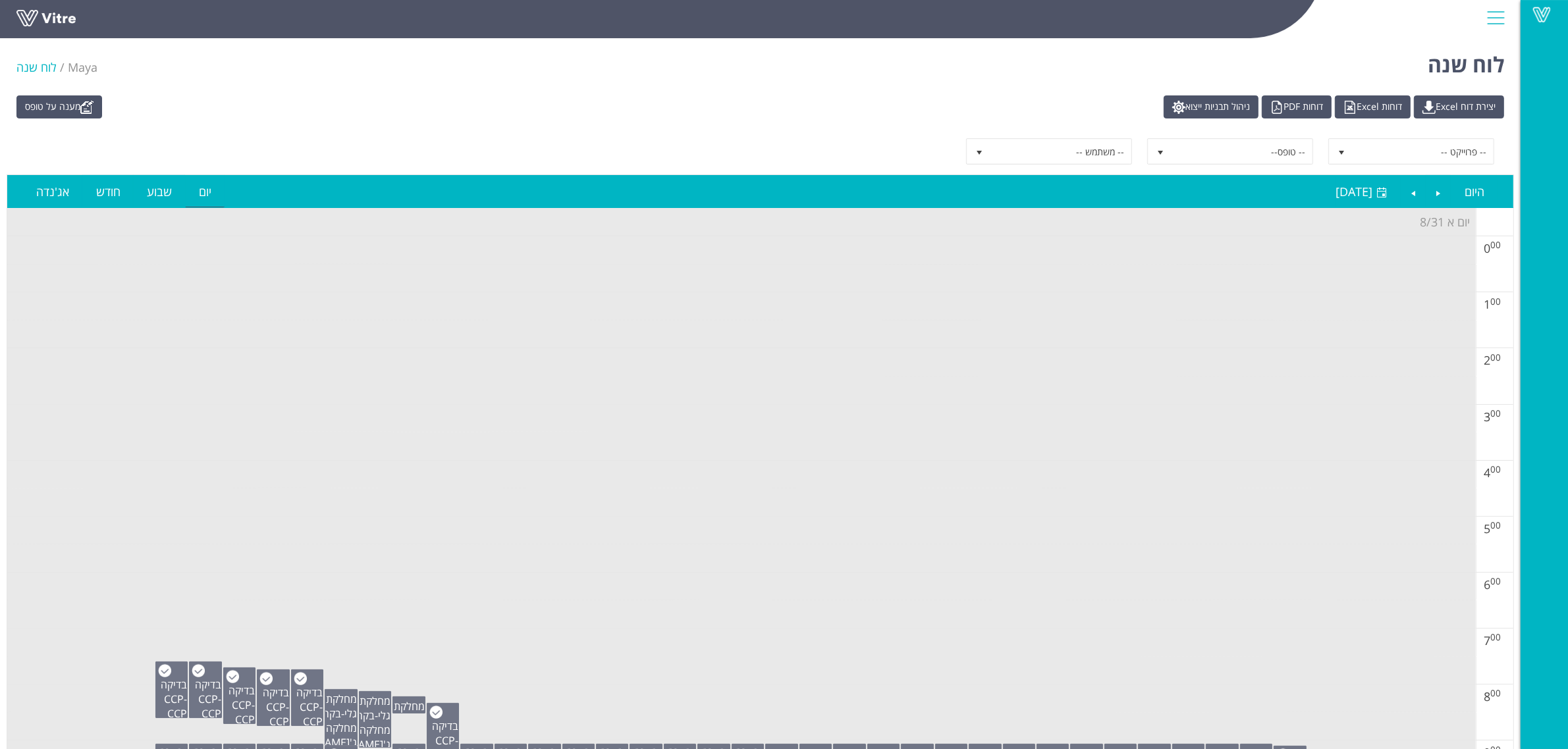
click at [1076, 310] on td at bounding box center [741, 305] width 1469 height 28
